Goal: Transaction & Acquisition: Book appointment/travel/reservation

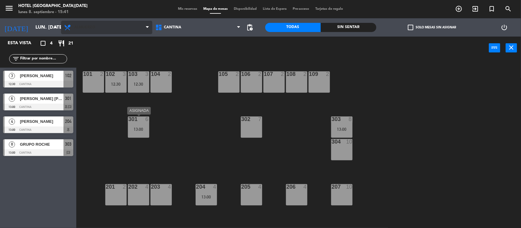
click at [96, 30] on span "Almuerzo" at bounding box center [106, 27] width 91 height 13
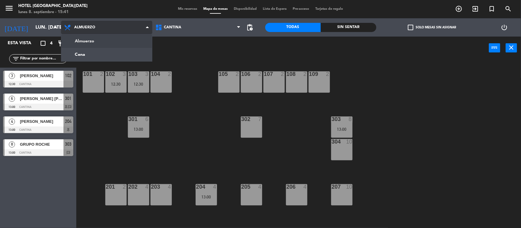
click at [92, 31] on span "Almuerzo" at bounding box center [106, 27] width 91 height 13
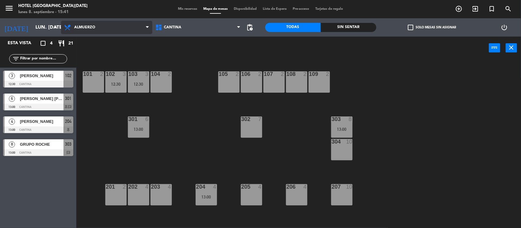
click at [87, 28] on span "Almuerzo" at bounding box center [84, 27] width 21 height 4
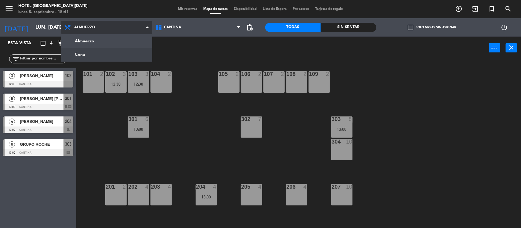
click at [91, 54] on ng-component "menu [GEOGRAPHIC_DATA][DATE] lunes 8. septiembre - 15:41 Mis reservas Mapa de m…" at bounding box center [260, 114] width 521 height 229
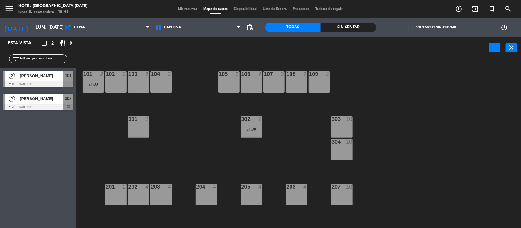
click at [48, 100] on span "[PERSON_NAME]" at bounding box center [42, 99] width 44 height 6
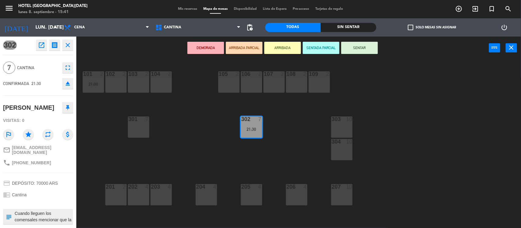
click at [43, 216] on textarea at bounding box center [43, 217] width 58 height 13
click at [187, 10] on span "Mis reservas" at bounding box center [187, 8] width 25 height 3
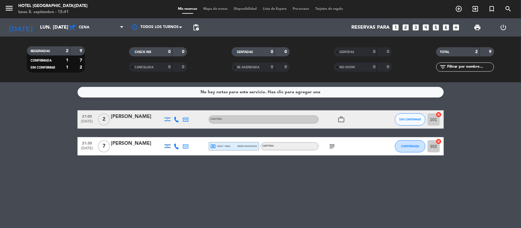
click at [332, 144] on icon "subject" at bounding box center [332, 146] width 7 height 7
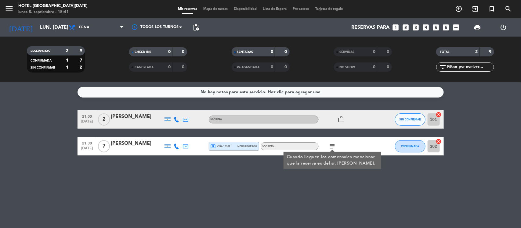
click at [362, 189] on div "No hay notas para este servicio. Haz clic para agregar una 21:00 [DATE] 2 [PERS…" at bounding box center [260, 155] width 521 height 146
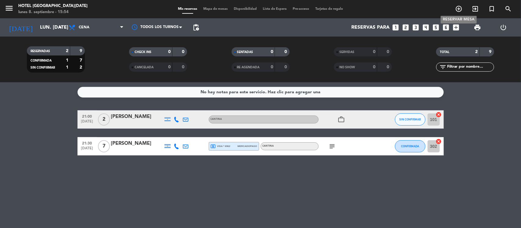
click at [463, 11] on span "add_circle_outline" at bounding box center [459, 9] width 16 height 10
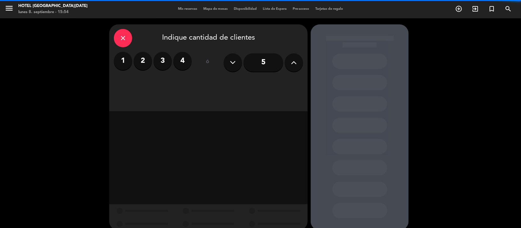
click at [295, 67] on button at bounding box center [294, 62] width 18 height 18
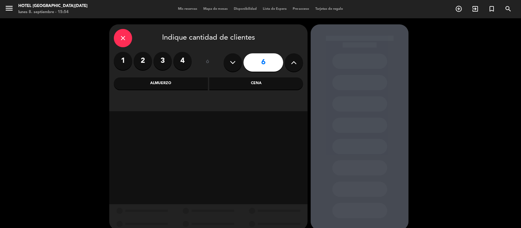
click at [185, 86] on div "Almuerzo" at bounding box center [161, 84] width 94 height 12
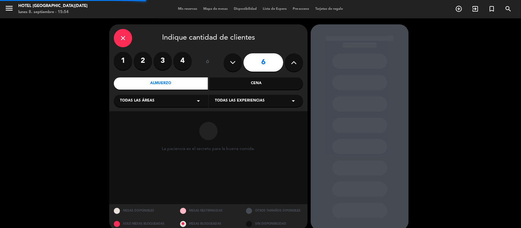
click at [161, 101] on div "Todas las áreas arrow_drop_down" at bounding box center [161, 101] width 94 height 12
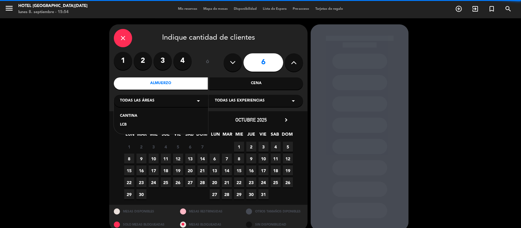
click at [138, 115] on div "CANTINA" at bounding box center [161, 116] width 82 height 6
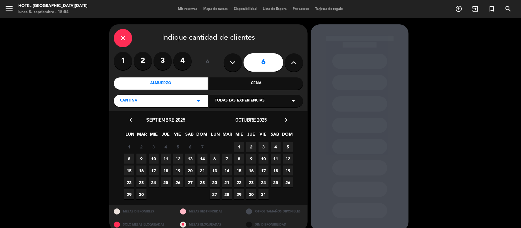
click at [138, 158] on span "9" at bounding box center [141, 159] width 10 height 10
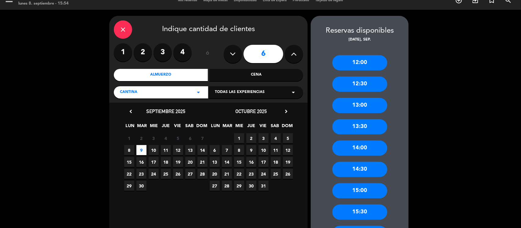
click at [362, 108] on div "13:00" at bounding box center [359, 105] width 55 height 15
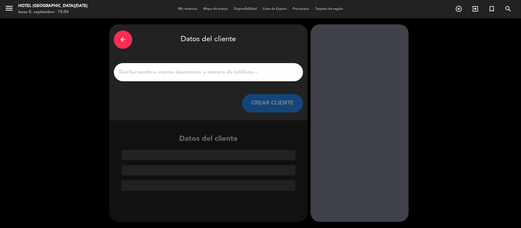
scroll to position [0, 0]
click at [259, 75] on input "1" at bounding box center [208, 72] width 180 height 9
paste input "Delta"
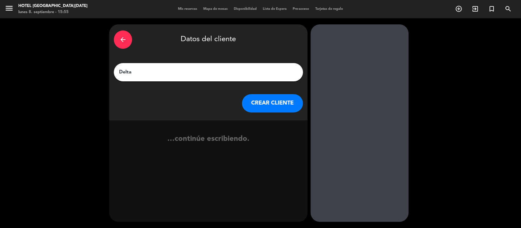
type input "Delta"
click at [276, 107] on button "CREAR CLIENTE" at bounding box center [272, 103] width 61 height 18
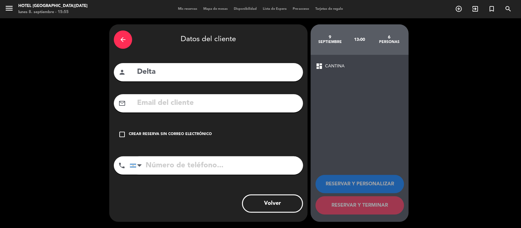
click at [145, 133] on div "Crear reserva sin correo electrónico" at bounding box center [170, 135] width 83 height 6
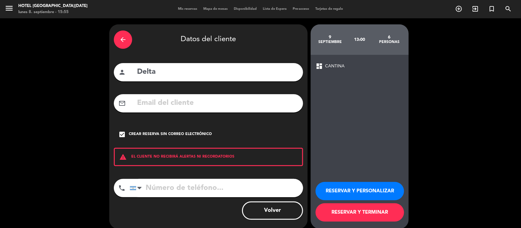
click at [375, 212] on button "RESERVAR Y TERMINAR" at bounding box center [360, 213] width 89 height 18
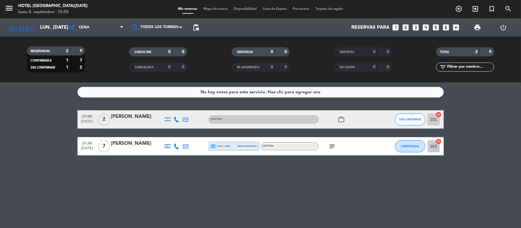
click at [84, 37] on div "RESERVADAS 2 9 CONFIRMADA 1 7 SIN CONFIRMAR 1 2 CHECK INS 0 0 CANCELADA 0 0 SEN…" at bounding box center [260, 60] width 521 height 46
click at [55, 25] on input "lun. [DATE]" at bounding box center [69, 28] width 64 height 12
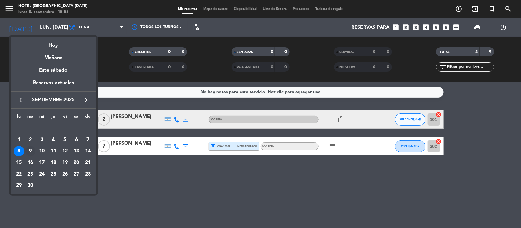
click at [26, 147] on td "9" at bounding box center [31, 152] width 12 height 12
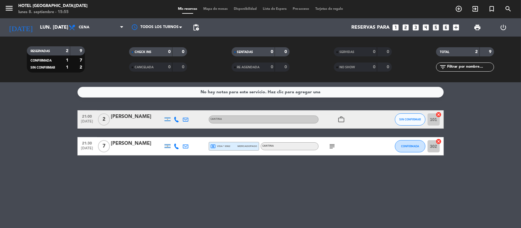
type input "[DATE] sep."
click at [96, 21] on span "Cena" at bounding box center [96, 27] width 61 height 13
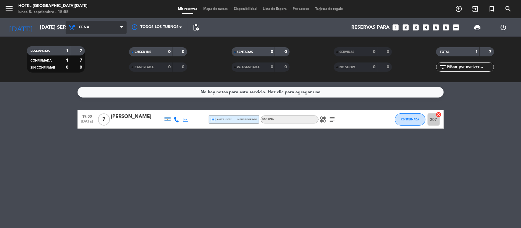
click at [93, 28] on span "Cena" at bounding box center [96, 27] width 61 height 13
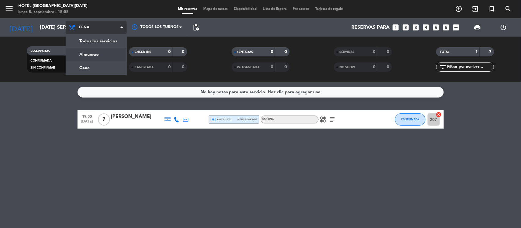
click at [96, 51] on div "menu [GEOGRAPHIC_DATA][DATE] lunes 8. septiembre - 15:55 Mis reservas Mapa de m…" at bounding box center [260, 41] width 521 height 82
